Goal: Navigation & Orientation: Find specific page/section

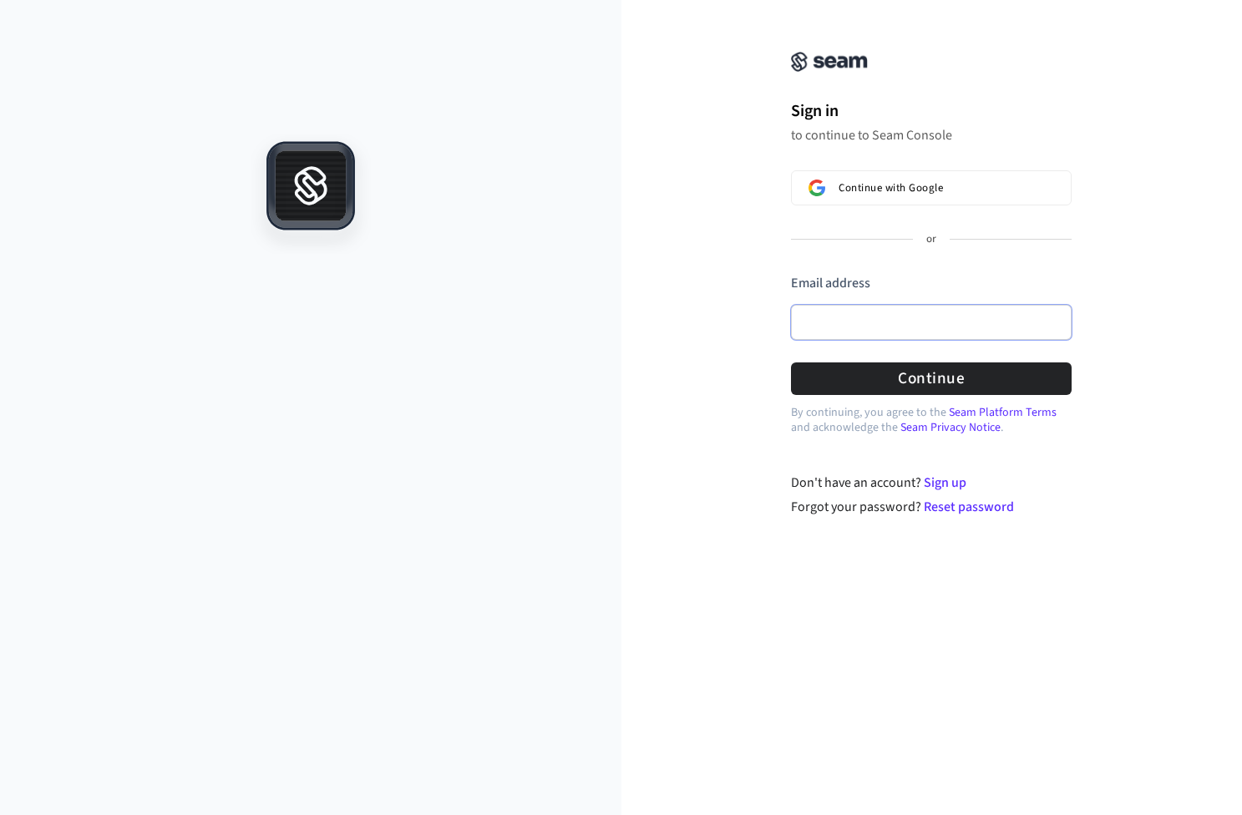
click at [883, 321] on input "Email address" at bounding box center [931, 322] width 281 height 35
click at [0, 814] on com-1password-button at bounding box center [0, 815] width 0 height 0
click at [688, 70] on div "Sign in to continue to Seam Console Continue with Google or Email address Passw…" at bounding box center [931, 268] width 621 height 497
click at [848, 326] on input "Email address" at bounding box center [931, 322] width 281 height 35
